Goal: Task Accomplishment & Management: Manage account settings

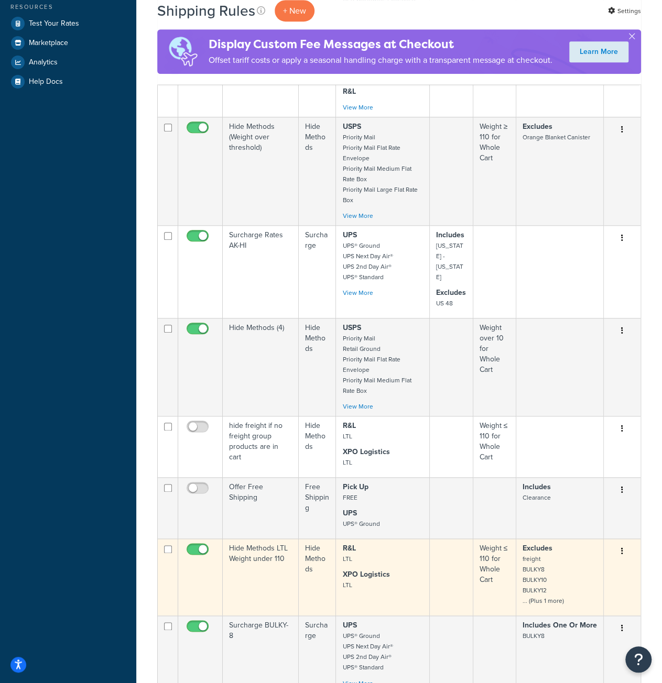
scroll to position [576, 0]
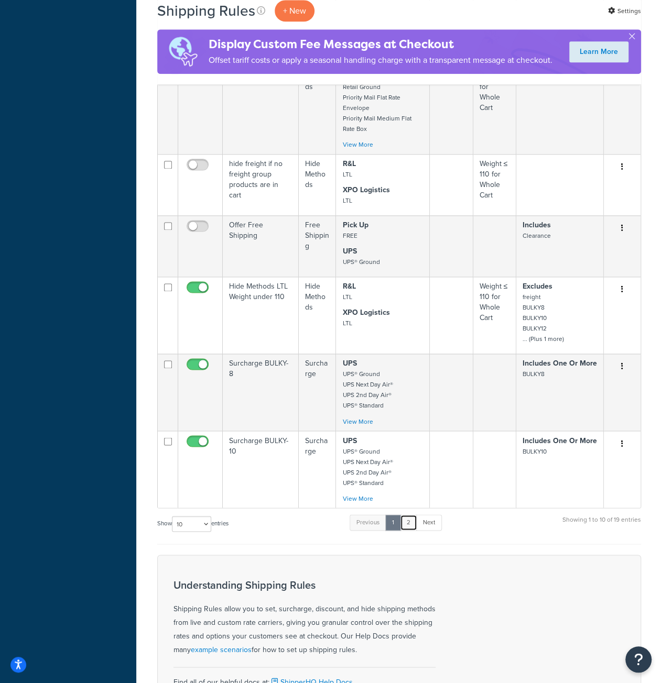
click at [414, 515] on link "2" at bounding box center [408, 523] width 17 height 16
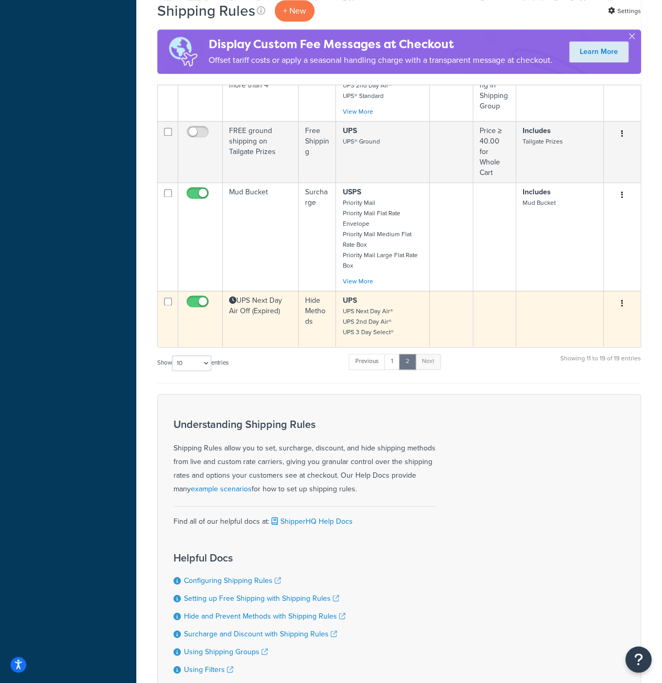
click at [244, 299] on td "UPS Next Day Air Off (Expired)" at bounding box center [261, 319] width 76 height 56
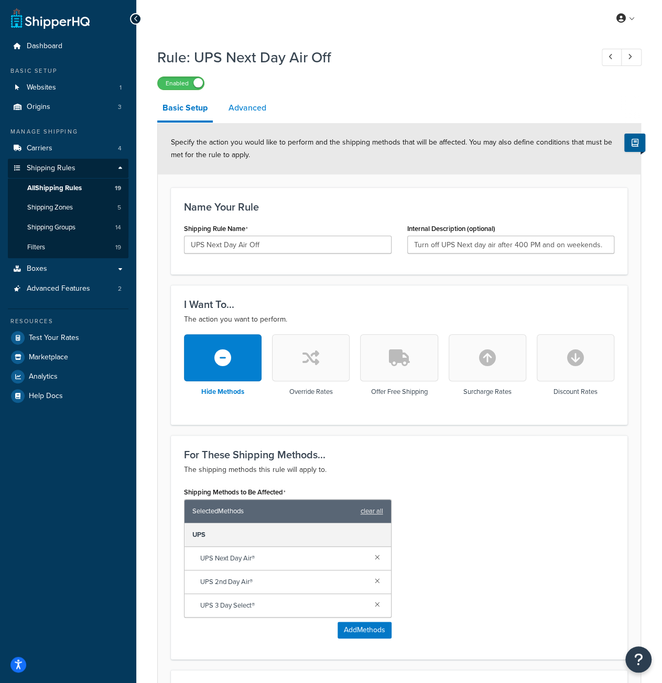
click at [240, 106] on link "Advanced" at bounding box center [247, 107] width 48 height 25
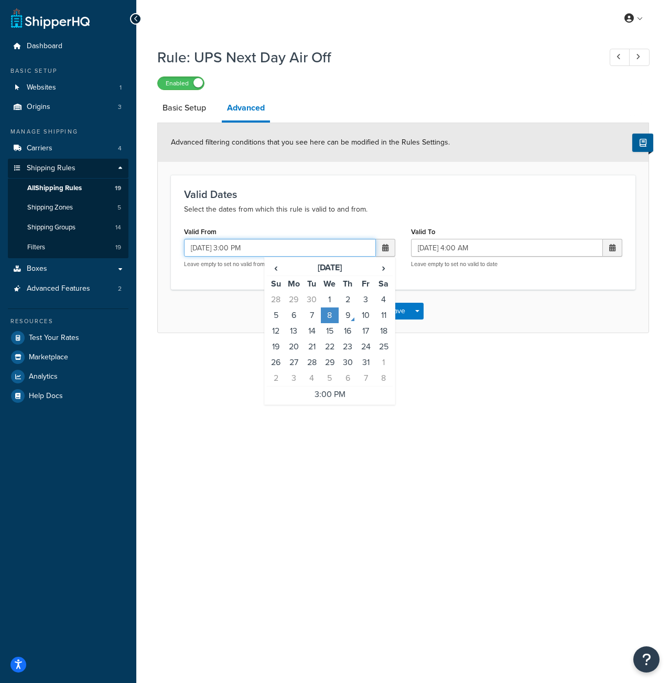
click at [206, 247] on input "[DATE] 3:00 PM" at bounding box center [280, 248] width 192 height 18
type input "[DATE] 3:00 PM"
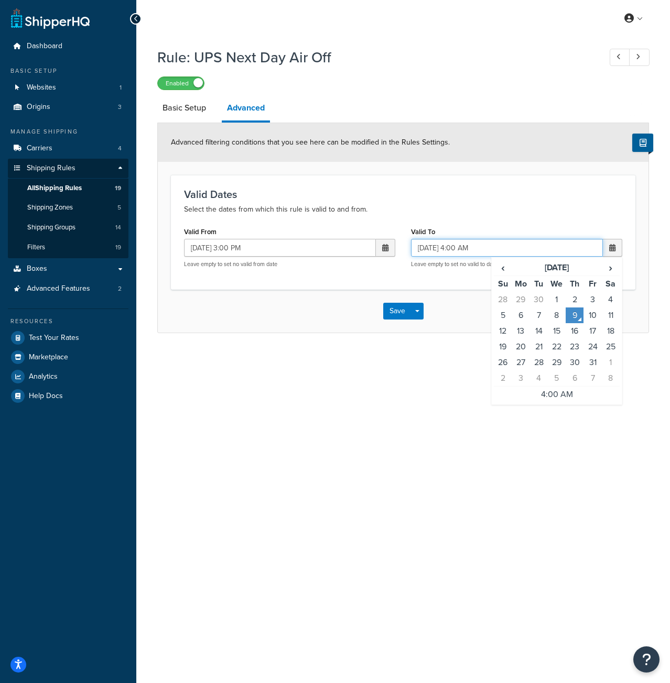
drag, startPoint x: 435, startPoint y: 245, endPoint x: 428, endPoint y: 247, distance: 7.1
click at [428, 247] on input "[DATE] 4:00 AM" at bounding box center [507, 248] width 192 height 18
type input "[DATE] 4:00 AM"
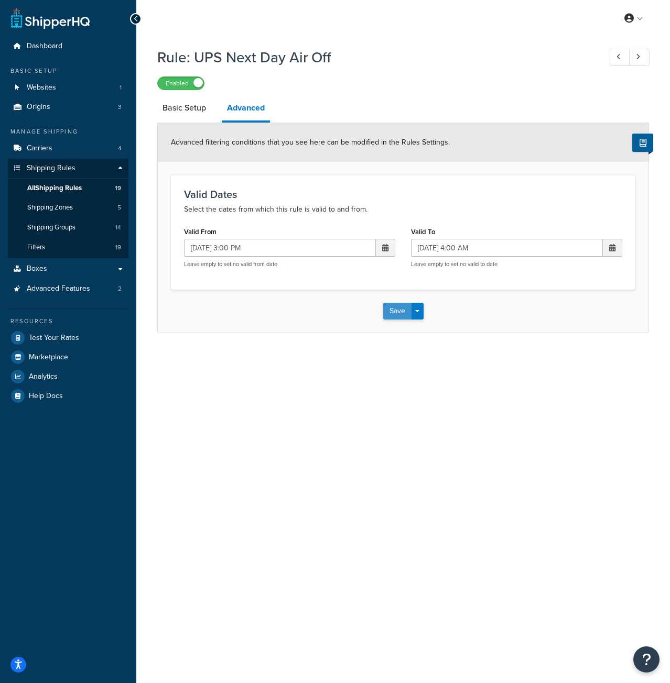
click at [392, 310] on button "Save" at bounding box center [397, 311] width 28 height 17
